Goal: Task Accomplishment & Management: Manage account settings

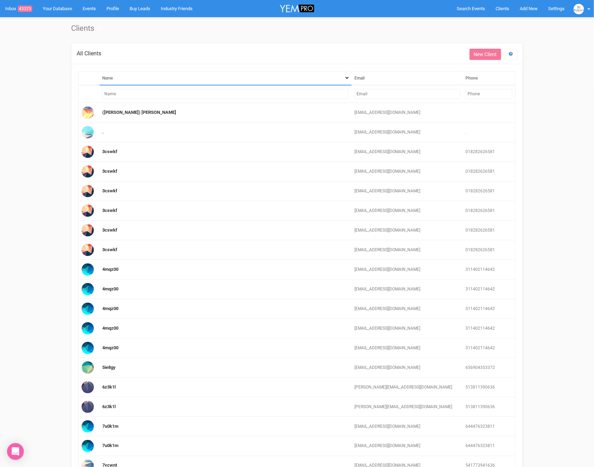
click at [394, 92] on input "text" at bounding box center [407, 94] width 105 height 10
paste input "a.tribe53@gmail.com"
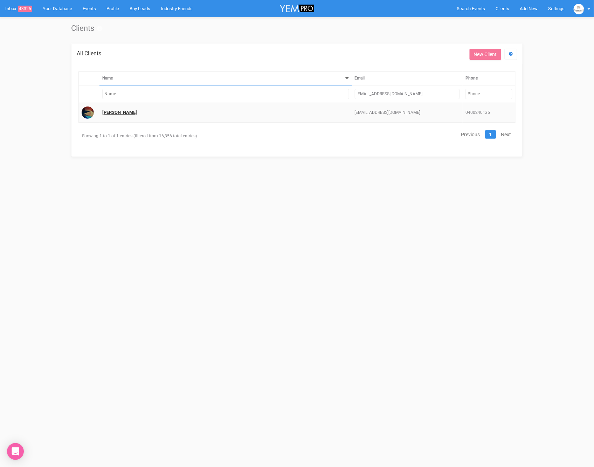
type input "a.tribe53@gmail.com"
click at [121, 114] on link "Andrew Tribe" at bounding box center [119, 112] width 35 height 5
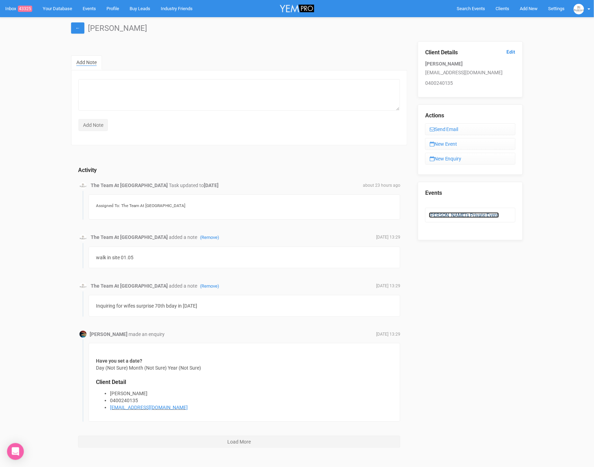
click at [464, 212] on link "Andrew's Private Event" at bounding box center [464, 215] width 70 height 6
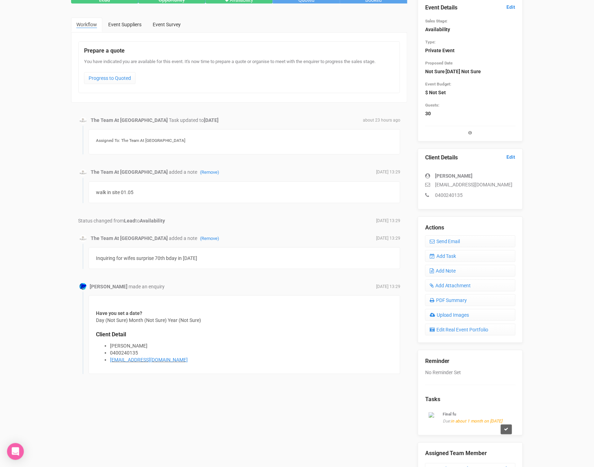
scroll to position [49, 0]
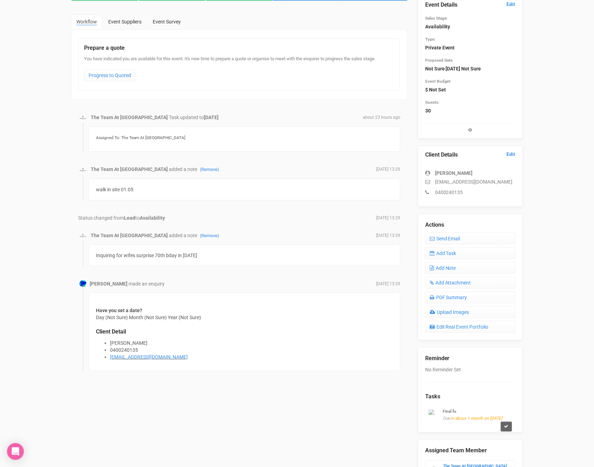
click at [484, 418] on div "Final fu Due: in about 1 month on 15/10/2025" at bounding box center [470, 414] width 90 height 21
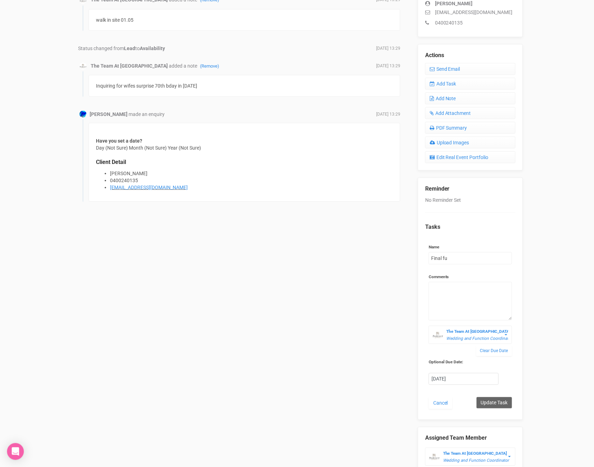
scroll to position [253, 0]
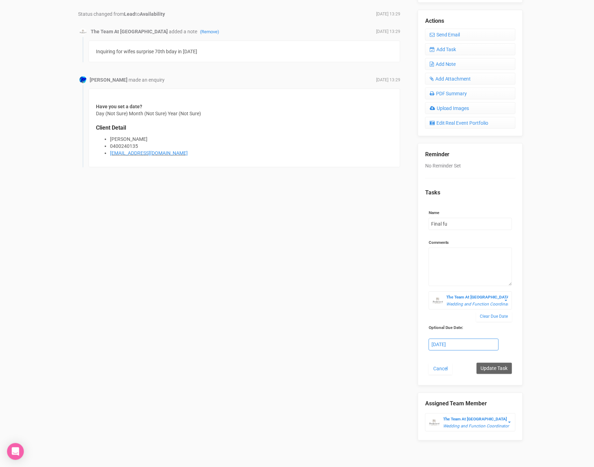
click at [451, 344] on div "15th October 2025" at bounding box center [463, 345] width 69 height 12
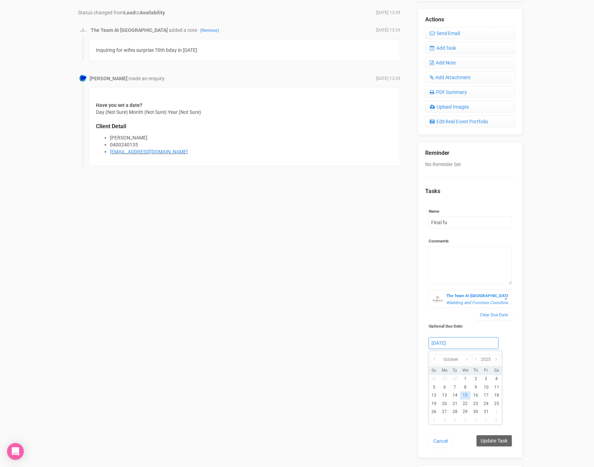
scroll to position [254, 0]
click at [466, 356] on icon at bounding box center [467, 360] width 7 height 10
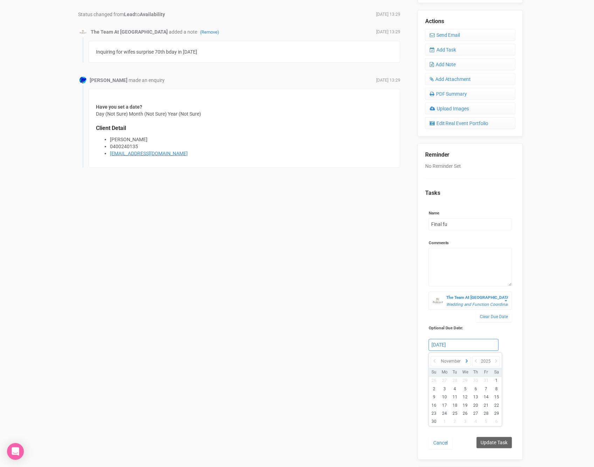
click at [466, 356] on icon at bounding box center [467, 361] width 7 height 10
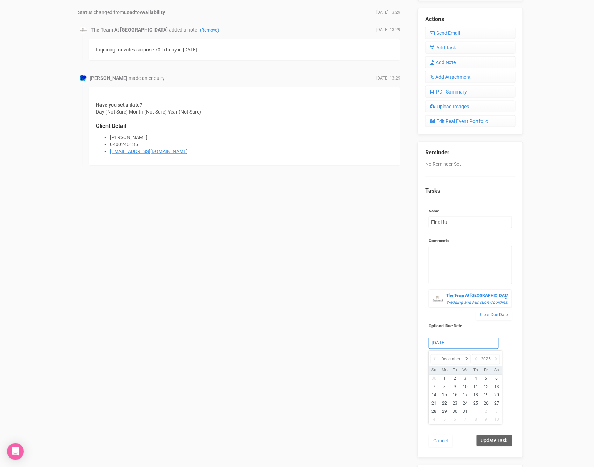
click at [469, 355] on icon at bounding box center [467, 359] width 7 height 10
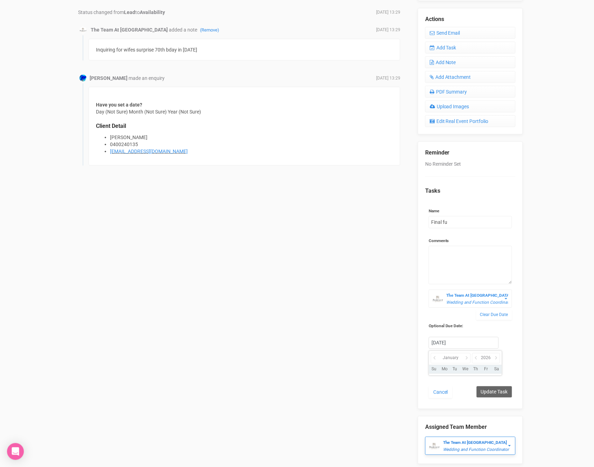
scroll to position [253, 0]
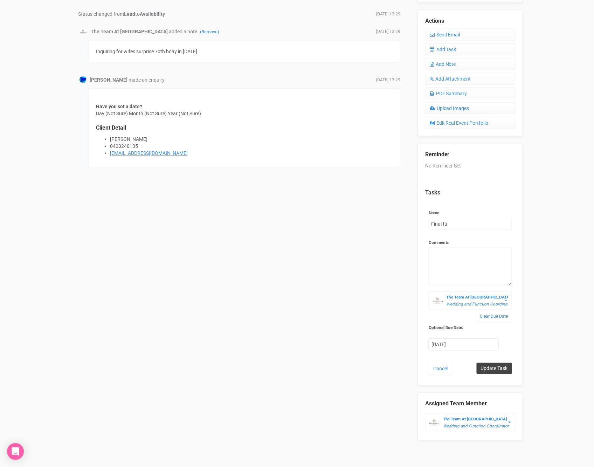
click at [493, 366] on input "Update Task" at bounding box center [494, 368] width 35 height 11
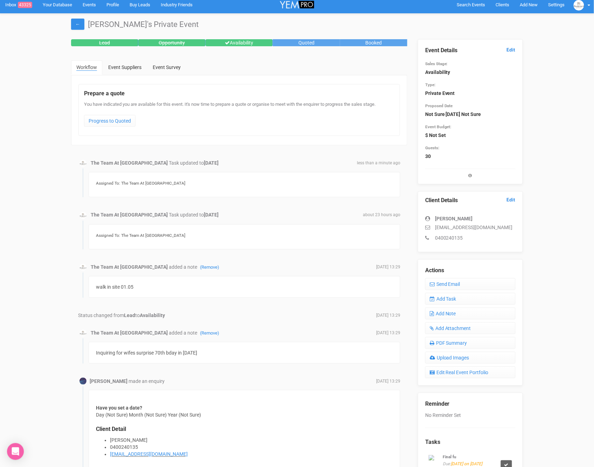
scroll to position [0, 0]
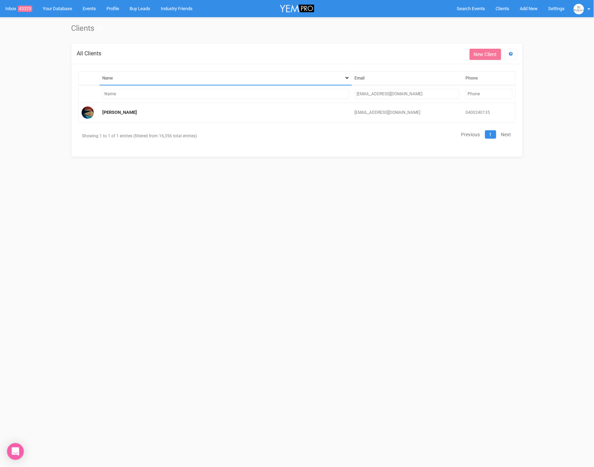
drag, startPoint x: 423, startPoint y: 94, endPoint x: 341, endPoint y: 91, distance: 82.1
click at [341, 91] on tr "a.tribe53@gmail.com" at bounding box center [297, 94] width 437 height 18
paste input "chaia_auman@yahoo"
type input "[EMAIL_ADDRESS][DOMAIN_NAME]"
click at [126, 111] on link "[PERSON_NAME]" at bounding box center [119, 112] width 35 height 5
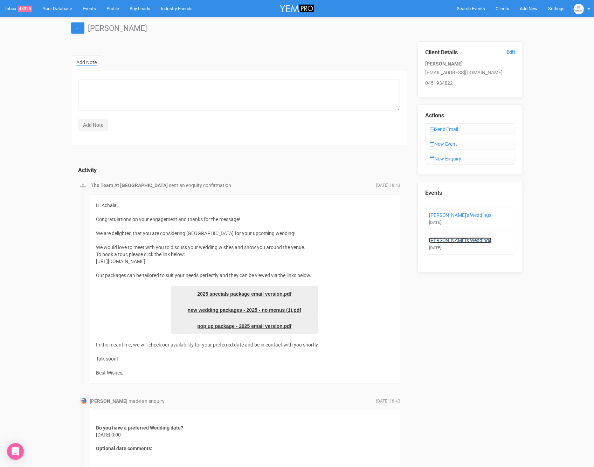
click at [454, 238] on link "[PERSON_NAME]'s Weddings" at bounding box center [460, 241] width 63 height 6
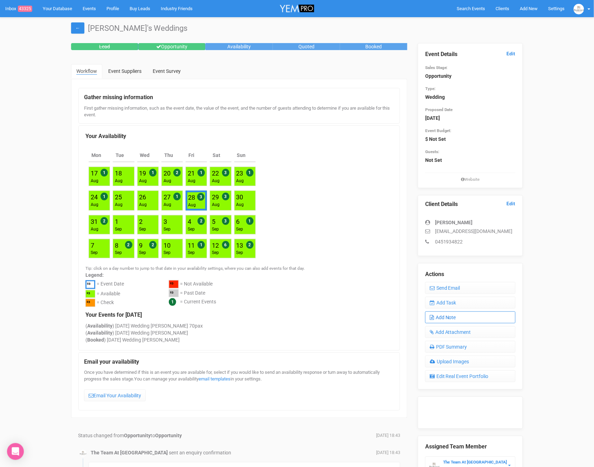
click at [484, 316] on link "Add Note" at bounding box center [470, 318] width 90 height 12
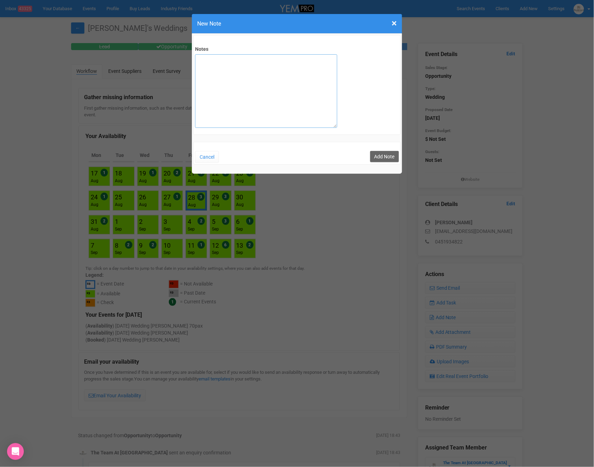
click at [291, 93] on textarea "Notes" at bounding box center [266, 91] width 142 height 74
type textarea "SITE 4/9"
click at [384, 154] on button "Add Note" at bounding box center [384, 156] width 29 height 11
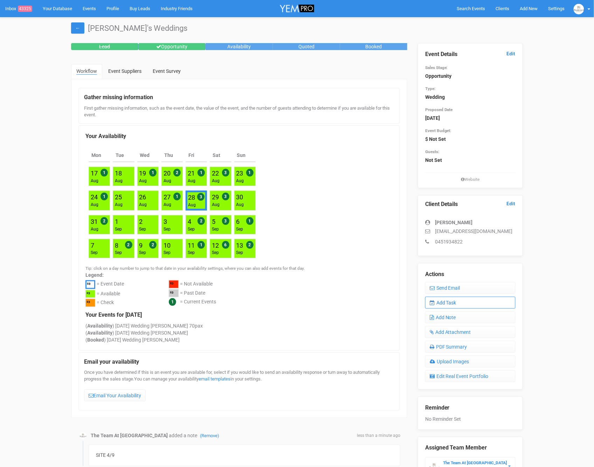
click at [463, 302] on link "Add Task" at bounding box center [470, 303] width 90 height 12
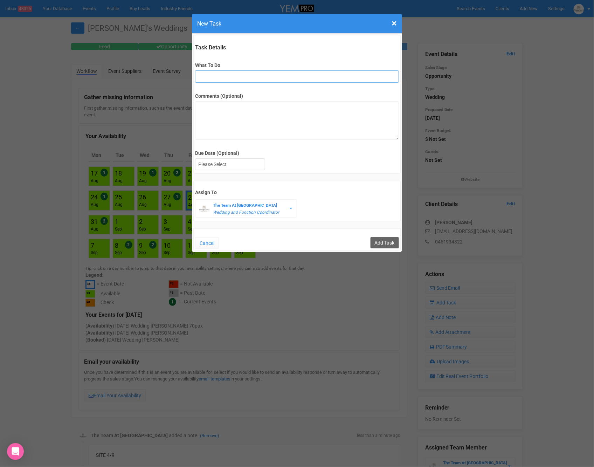
click at [241, 77] on input "What To Do" at bounding box center [297, 76] width 204 height 12
type input "2nd fu after site"
click at [242, 162] on div at bounding box center [230, 165] width 69 height 12
click at [376, 241] on input "Add Task" at bounding box center [385, 242] width 28 height 11
type input "Save"
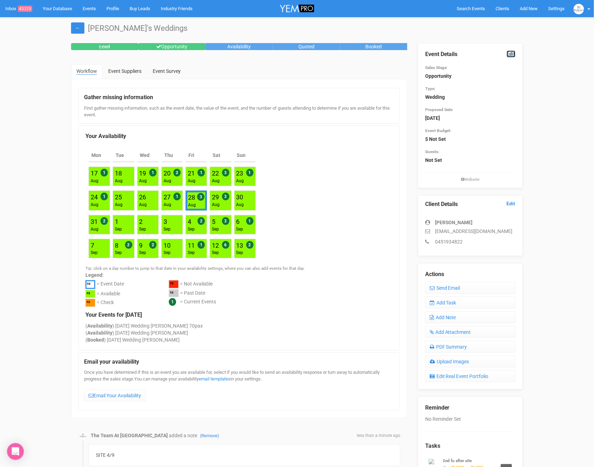
click at [512, 54] on link "Edit" at bounding box center [511, 53] width 9 height 7
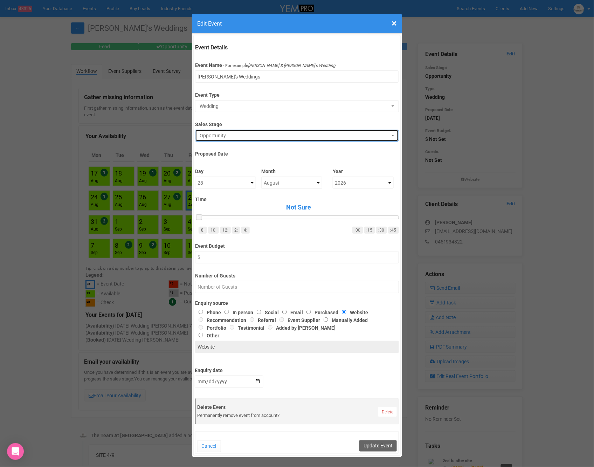
click at [285, 137] on span "Opportunity" at bounding box center [295, 135] width 190 height 7
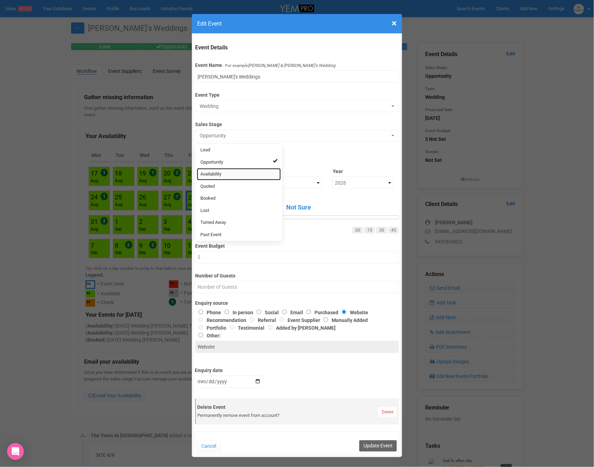
click at [225, 176] on link "Availability" at bounding box center [239, 174] width 84 height 12
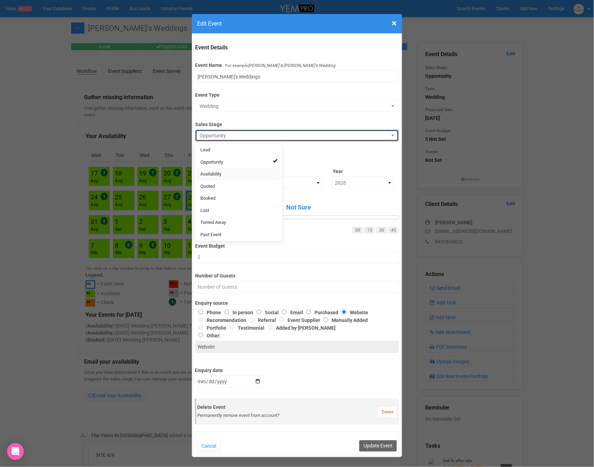
select select "8"
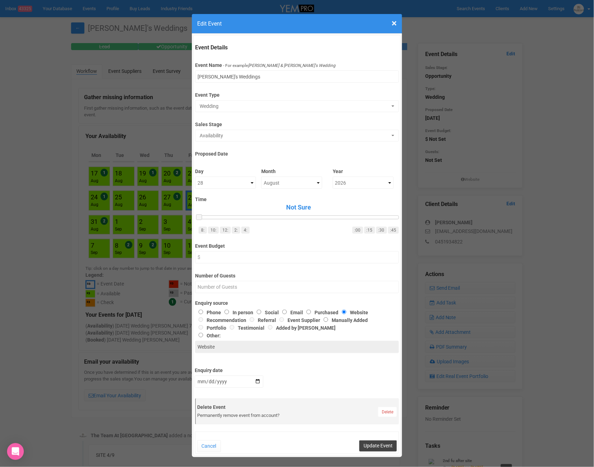
click at [370, 445] on button "Update Event" at bounding box center [379, 446] width 38 height 11
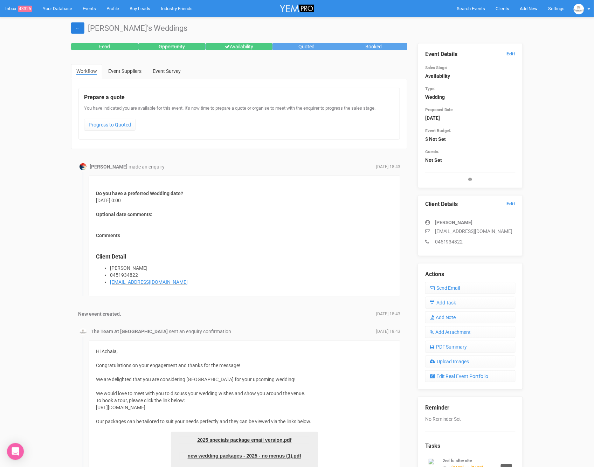
click at [77, 29] on link "←" at bounding box center [77, 27] width 13 height 11
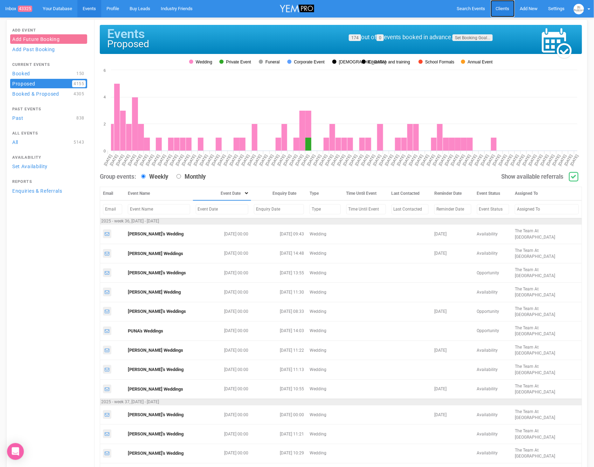
click at [508, 10] on span "Clients" at bounding box center [503, 8] width 14 height 5
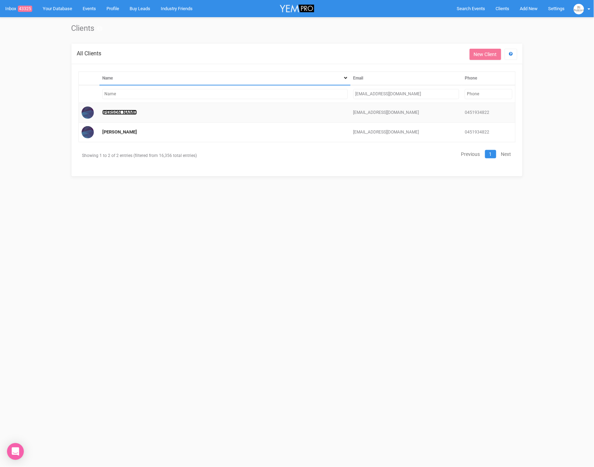
click at [117, 111] on link "[PERSON_NAME]" at bounding box center [119, 112] width 35 height 5
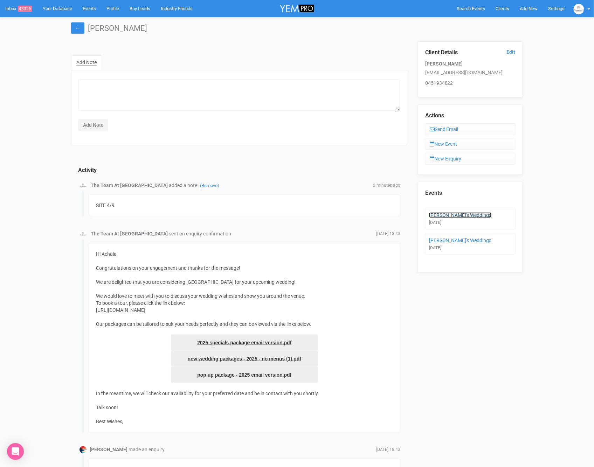
click at [467, 213] on link "[PERSON_NAME]'s Weddings" at bounding box center [460, 215] width 63 height 6
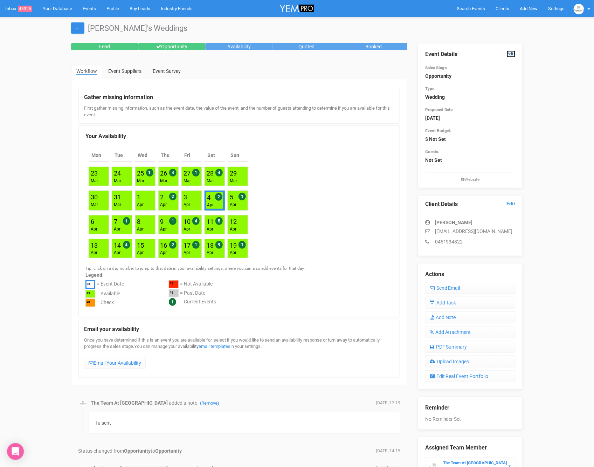
click at [512, 53] on link "Edit" at bounding box center [511, 53] width 9 height 7
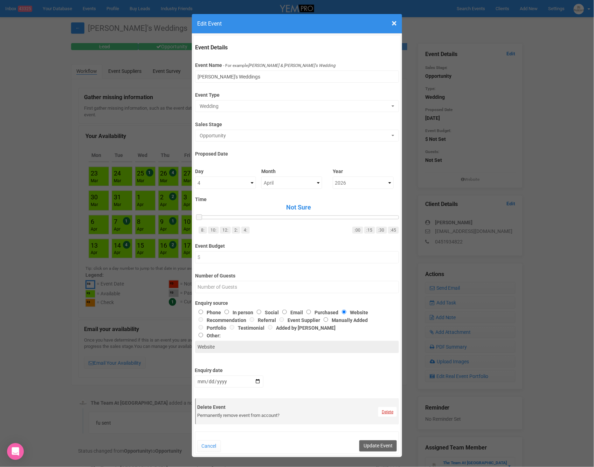
click at [387, 411] on link "Delete" at bounding box center [388, 412] width 19 height 10
click at [391, 397] on link "Confirm" at bounding box center [393, 395] width 22 height 10
